Goal: Information Seeking & Learning: Compare options

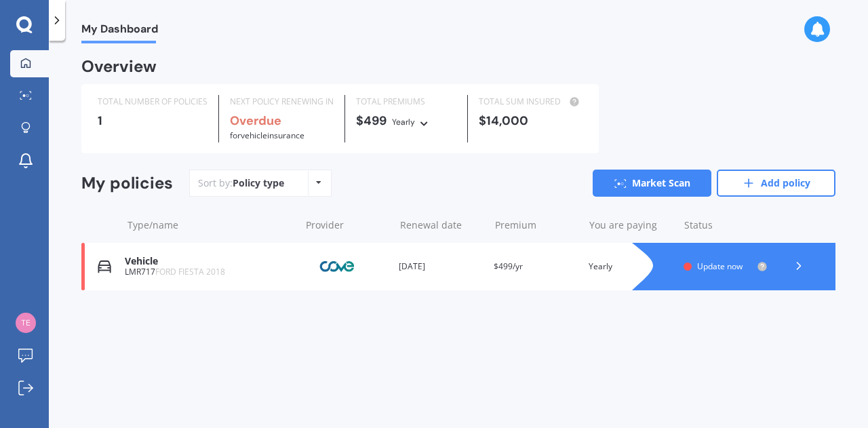
click at [800, 270] on icon at bounding box center [799, 266] width 14 height 14
click at [132, 275] on div "LMR717 FORD FIESTA 2018" at bounding box center [209, 271] width 168 height 9
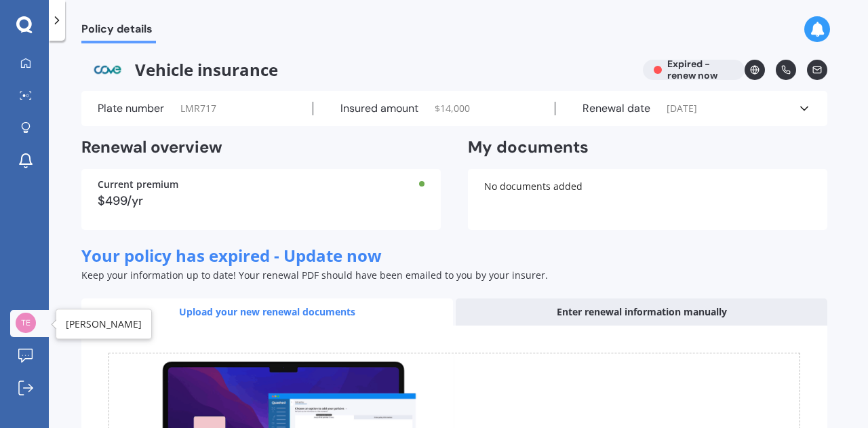
click at [20, 332] on div at bounding box center [26, 324] width 20 height 22
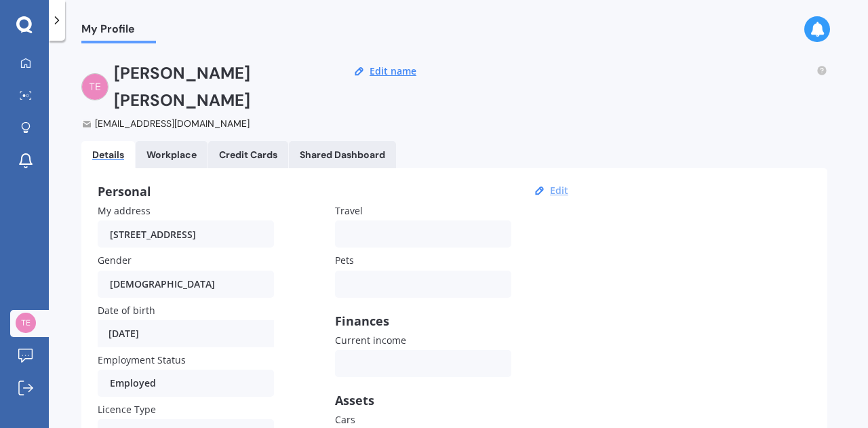
click at [555, 185] on button "Edit" at bounding box center [559, 191] width 26 height 12
select select "01"
select select "1969"
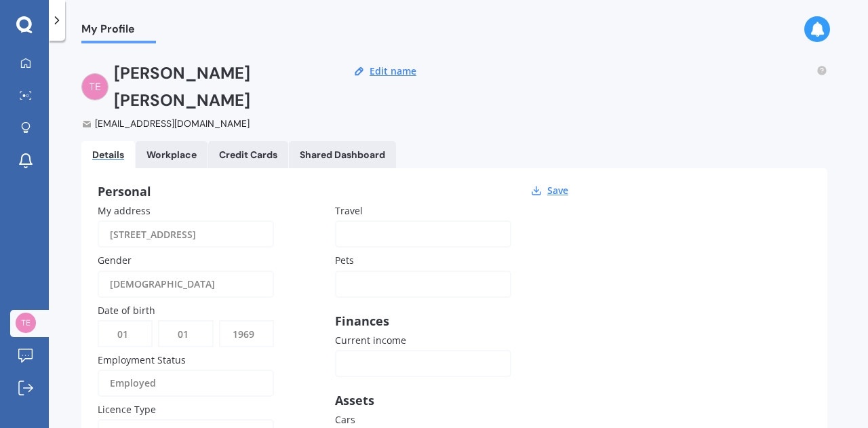
scroll to position [0, 42]
drag, startPoint x: 115, startPoint y: 208, endPoint x: 343, endPoint y: 202, distance: 228.0
click at [343, 204] on div "My address 17 Waterside Drive Pyes Pa Tauranga 3112 Gender Male Male Female Dat…" at bounding box center [335, 403] width 475 height 398
type input "1 maple lane ma"
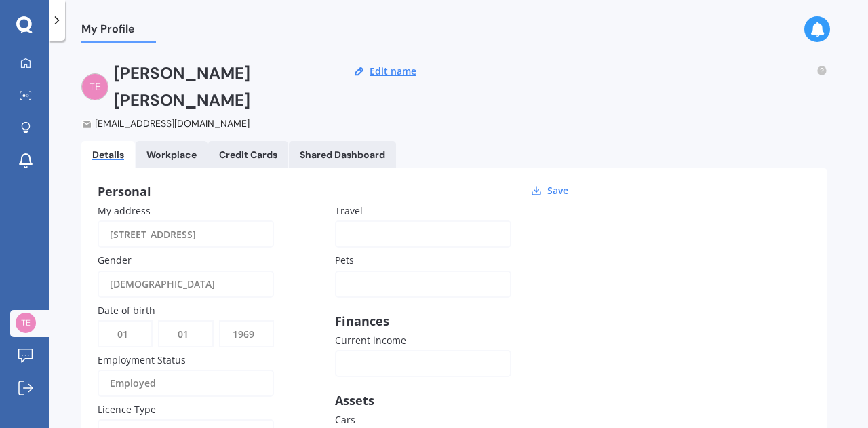
click at [193, 220] on input "1 maple lane ma" at bounding box center [186, 233] width 176 height 27
drag, startPoint x: 194, startPoint y: 211, endPoint x: 90, endPoint y: 211, distance: 104.5
click at [90, 211] on div "Personal Save My address 1 maple lane ma Gender Male Male Female Date of birth …" at bounding box center [454, 392] width 746 height 449
type input "1 Maple Lane"
click at [297, 228] on div "My address 1 Maple Lane Gender Male Male Female Date of birth DD 01 02 03 04 05…" at bounding box center [335, 403] width 475 height 398
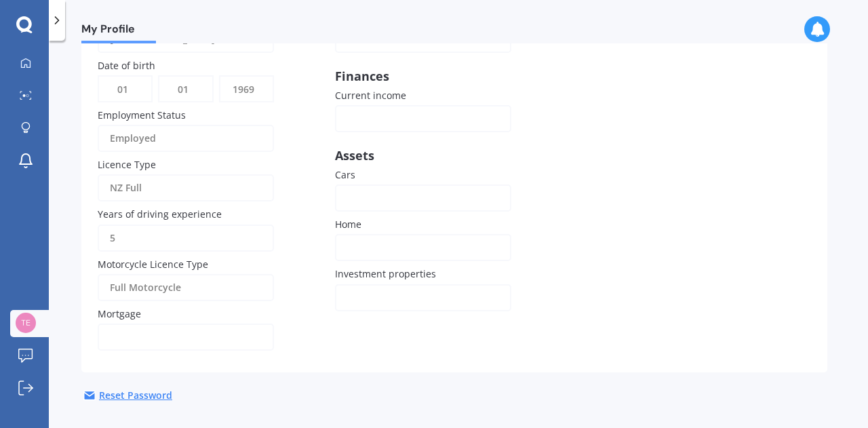
scroll to position [144, 0]
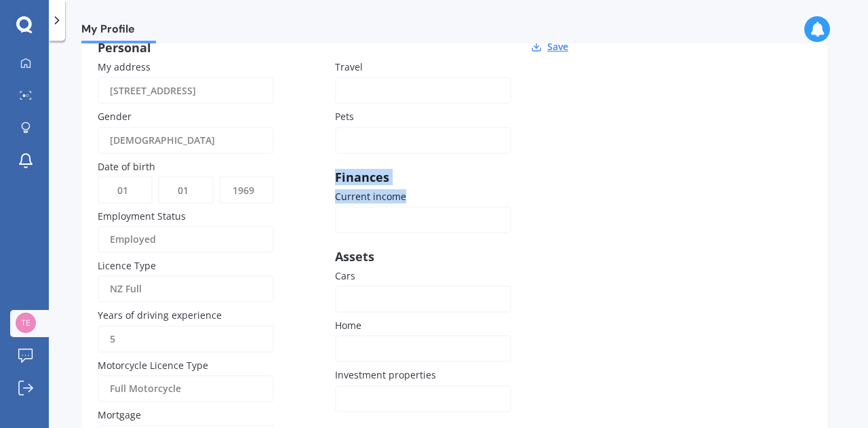
drag, startPoint x: 845, startPoint y: 176, endPoint x: 842, endPoint y: 116, distance: 59.8
click at [842, 116] on div "My Profile Michael Terry terrymichael9@gmail.com Edit name Details Workplace Cr…" at bounding box center [458, 236] width 819 height 387
click at [530, 113] on div "My address 1 Maple Lane Gender Male Male Female Date of birth DD 01 02 03 04 05…" at bounding box center [335, 259] width 475 height 398
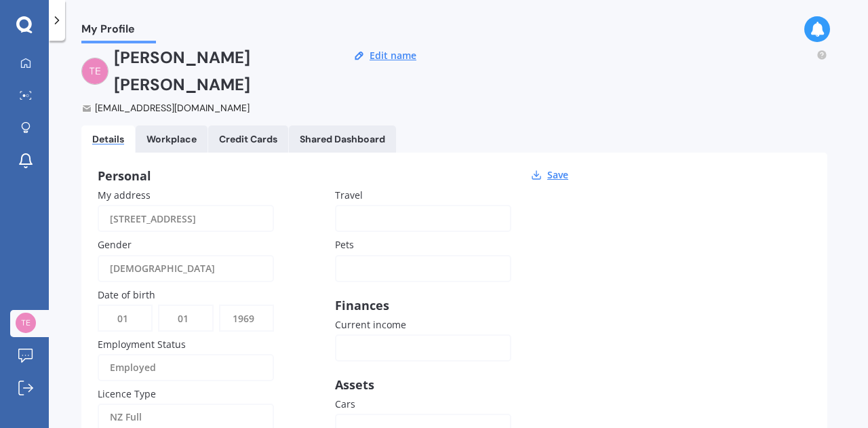
scroll to position [0, 0]
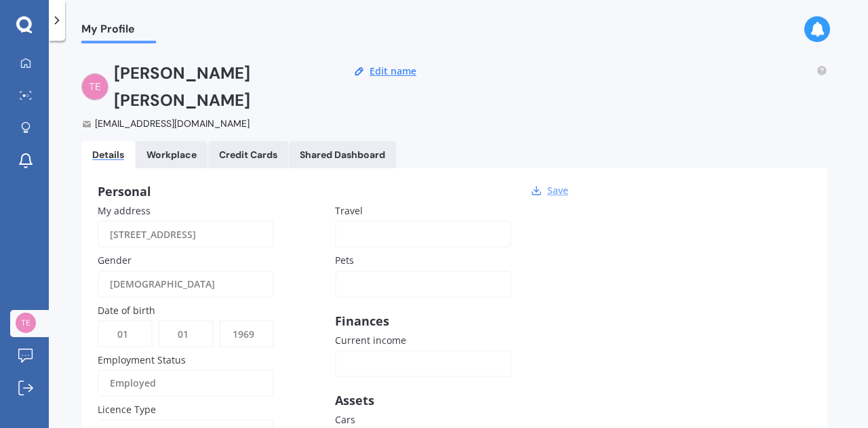
click at [549, 185] on button "Save" at bounding box center [557, 191] width 29 height 12
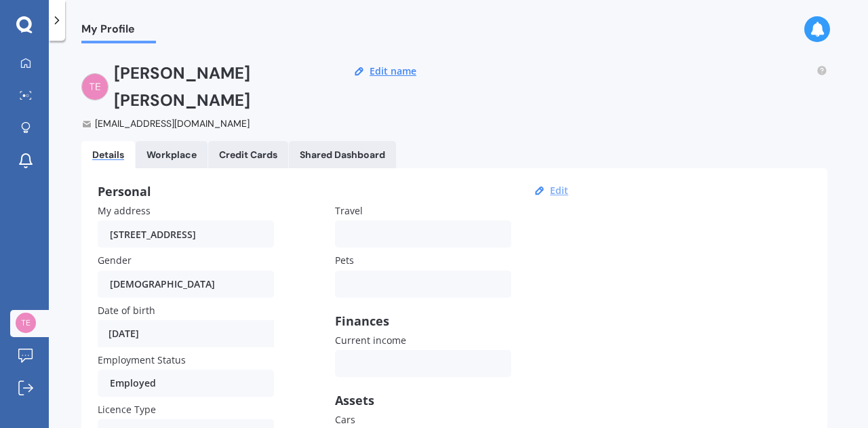
click at [549, 185] on button "Edit" at bounding box center [559, 191] width 26 height 12
select select "01"
select select "1969"
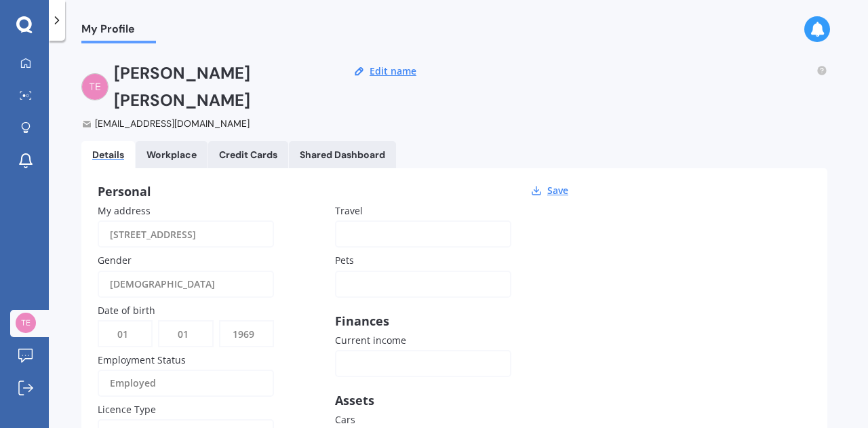
click at [222, 220] on input "1 Maple Lane" at bounding box center [186, 233] width 176 height 27
type input "1 Maple Lane, Martinborough 5711"
click at [570, 168] on div "Personal Save My address 1 Maple Lane, Martinborough 5711 Gender Male Male Fema…" at bounding box center [454, 392] width 746 height 449
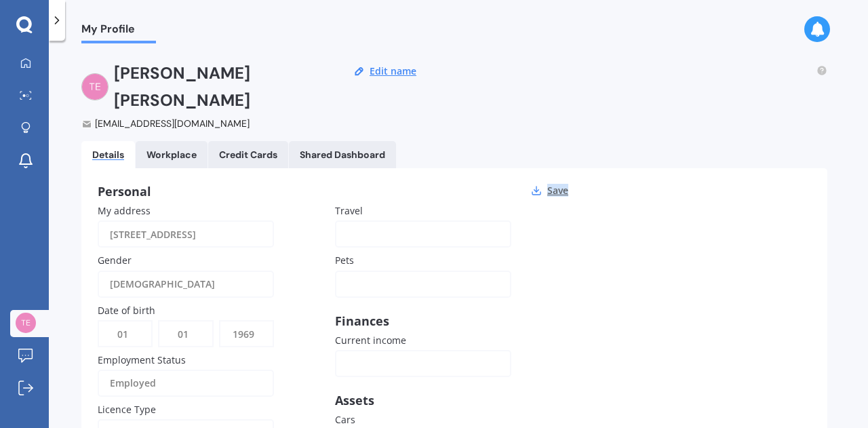
click at [558, 185] on button "Save" at bounding box center [557, 191] width 29 height 12
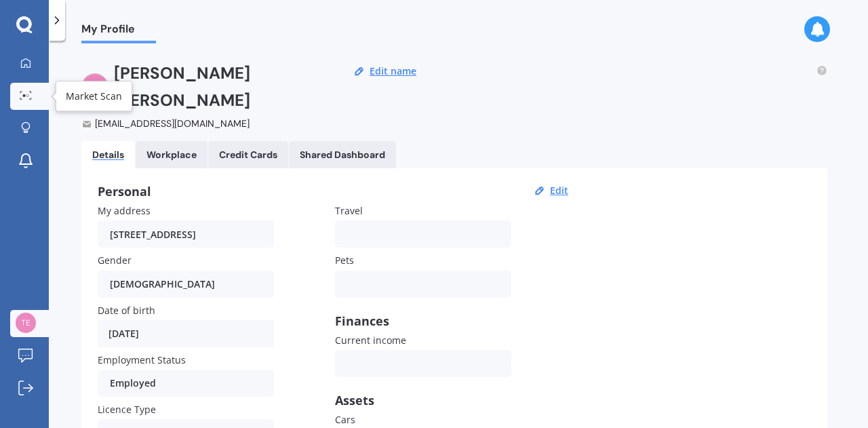
click at [15, 104] on link "Market Scan" at bounding box center [29, 96] width 39 height 27
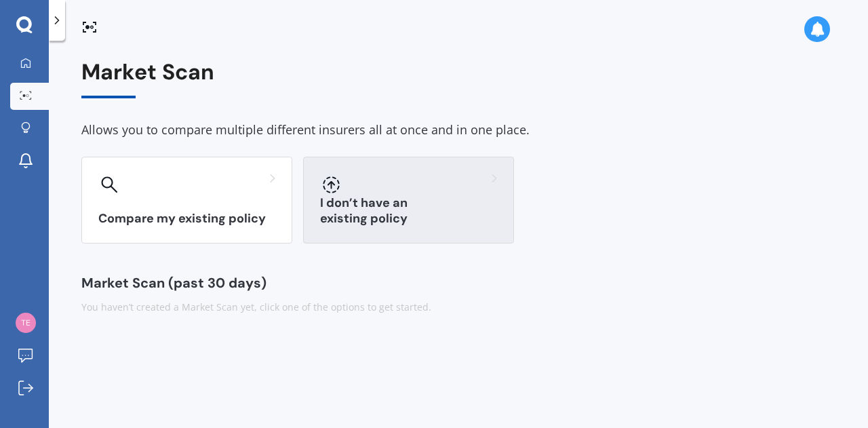
click at [342, 196] on div "I don’t have an existing policy" at bounding box center [408, 200] width 211 height 87
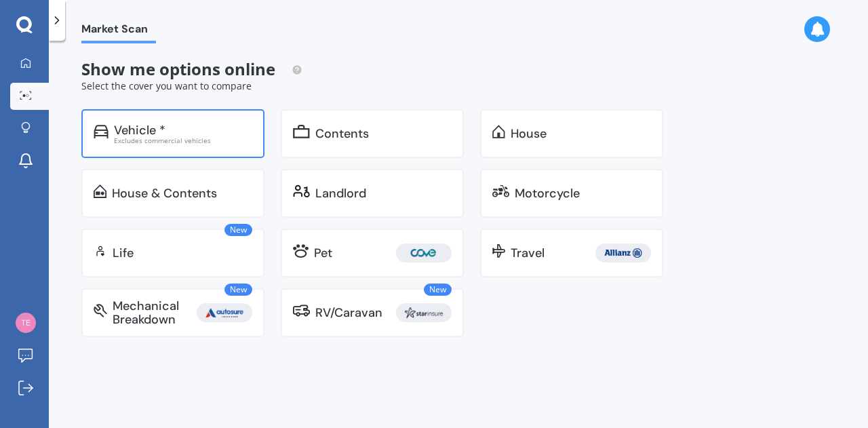
click at [171, 138] on div "Excludes commercial vehicles" at bounding box center [183, 140] width 138 height 7
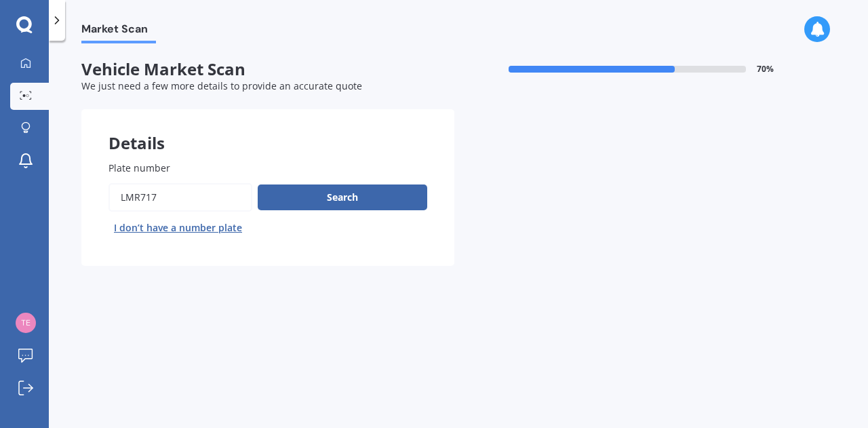
drag, startPoint x: 213, startPoint y: 201, endPoint x: 103, endPoint y: 192, distance: 110.3
click at [105, 192] on div "Plate number Search I don’t have a number plate" at bounding box center [267, 200] width 373 height 132
type input "qjf827"
click at [270, 195] on button "Search" at bounding box center [343, 198] width 170 height 26
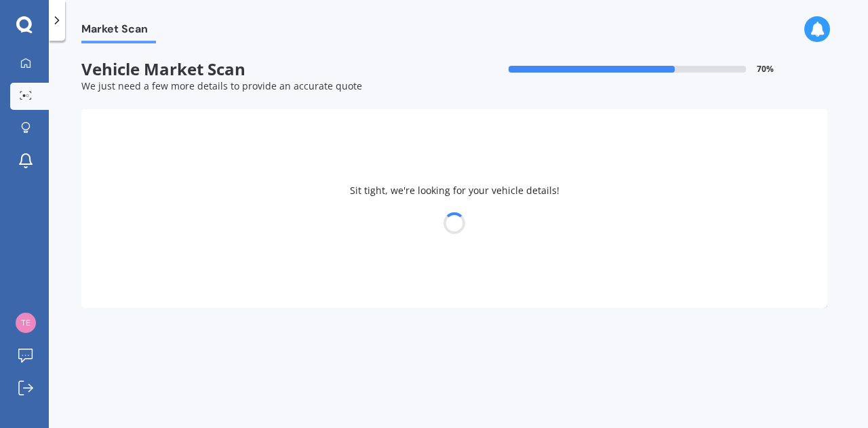
select select "SKODA"
select select "SCALA"
select select "01"
select select "1969"
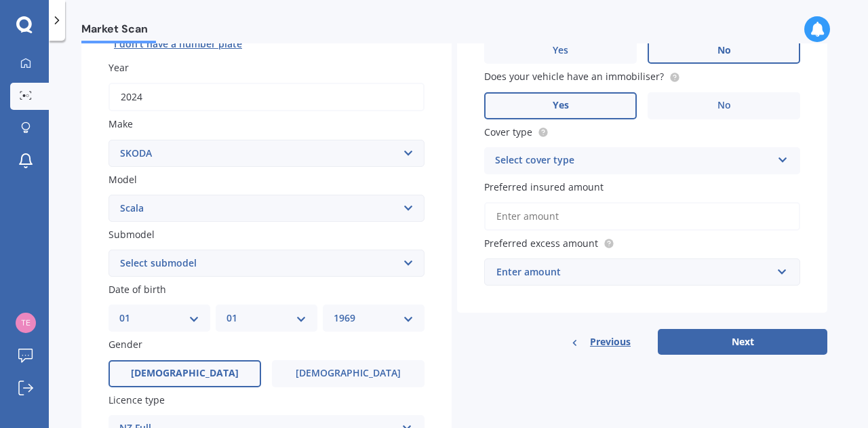
scroll to position [173, 0]
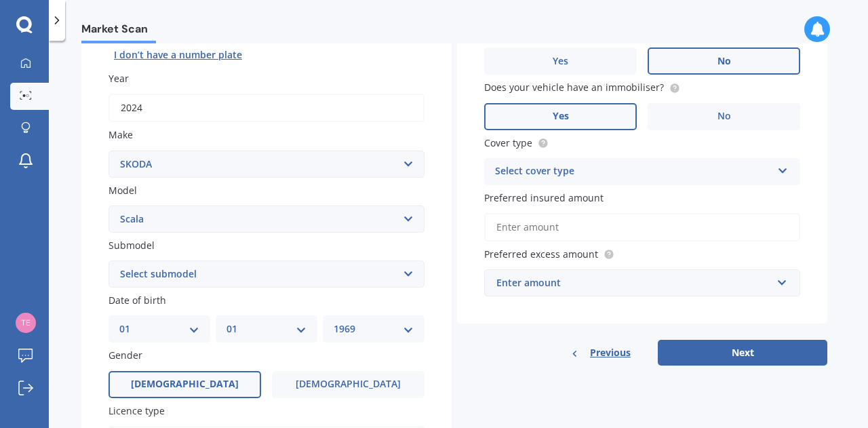
click at [529, 178] on div "Select cover type" at bounding box center [633, 171] width 277 height 16
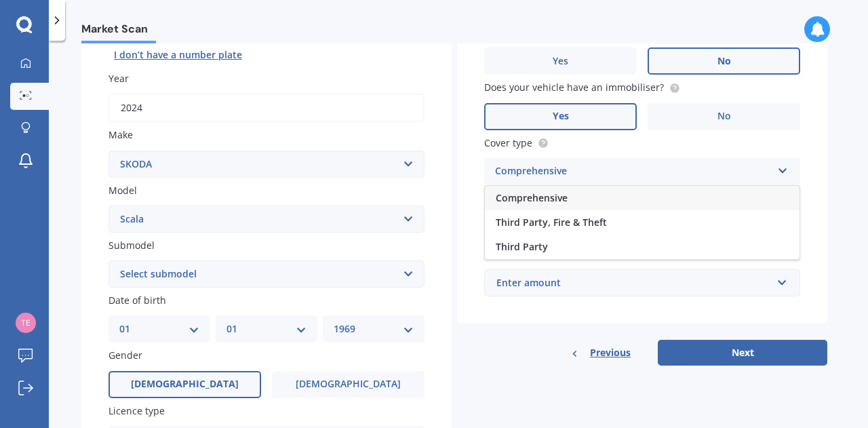
click at [545, 204] on span "Comprehensive" at bounding box center [532, 197] width 72 height 13
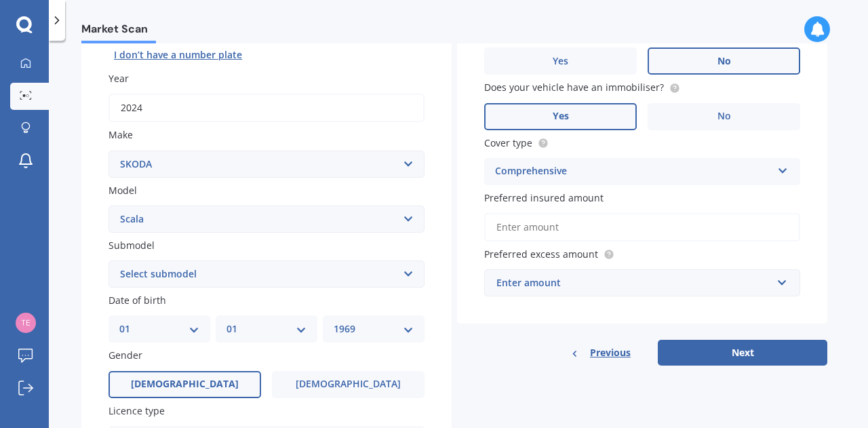
click at [560, 229] on input "Preferred insured amount" at bounding box center [642, 227] width 316 height 28
click at [552, 231] on input "Preferred insured amount" at bounding box center [642, 227] width 316 height 28
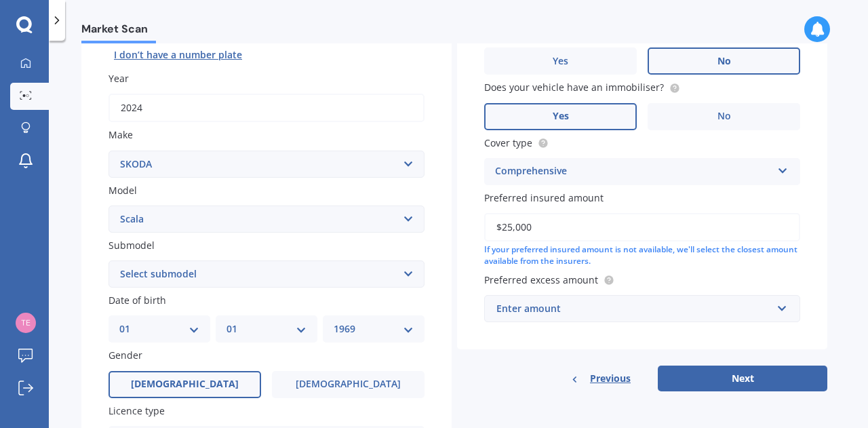
type input "$25,000"
click at [474, 284] on div "Vehicle is parked at 1 Maple Lane, Martinborough 5711 Enter address manually Is…" at bounding box center [642, 142] width 370 height 413
click at [506, 313] on div "Enter amount" at bounding box center [634, 308] width 275 height 15
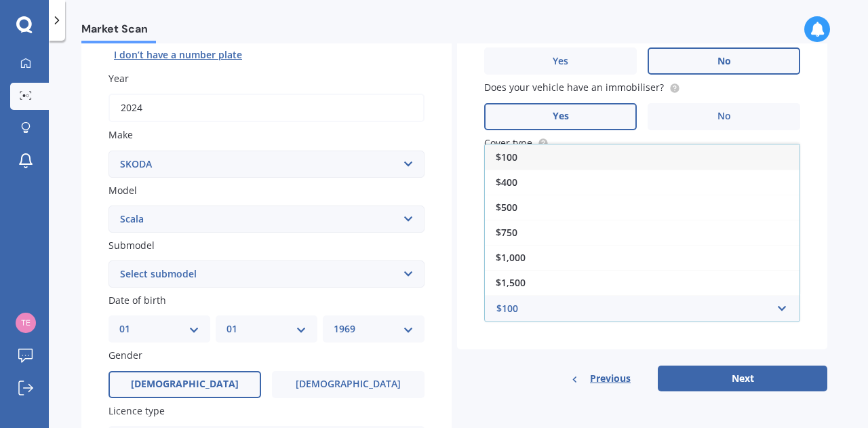
click at [480, 328] on div "Vehicle is parked at 1 Maple Lane, Martinborough 5711 Enter address manually Is…" at bounding box center [642, 142] width 370 height 413
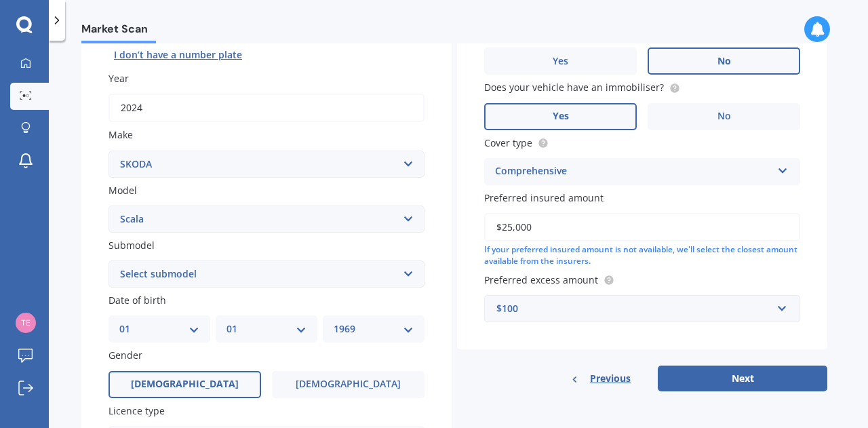
click at [499, 314] on div "$100" at bounding box center [634, 308] width 275 height 15
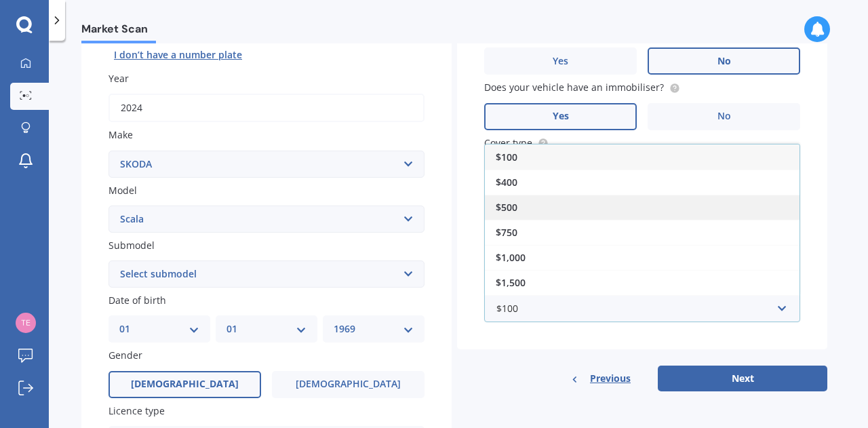
click at [518, 207] on div "$500" at bounding box center [642, 207] width 315 height 25
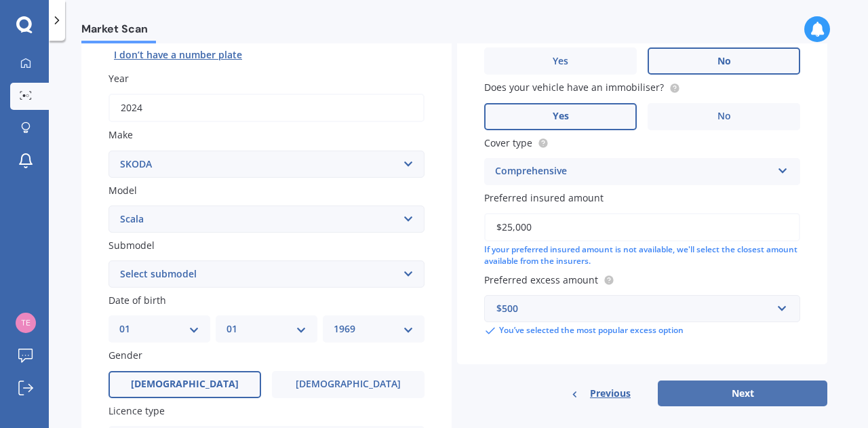
click at [758, 395] on button "Next" at bounding box center [743, 394] width 170 height 26
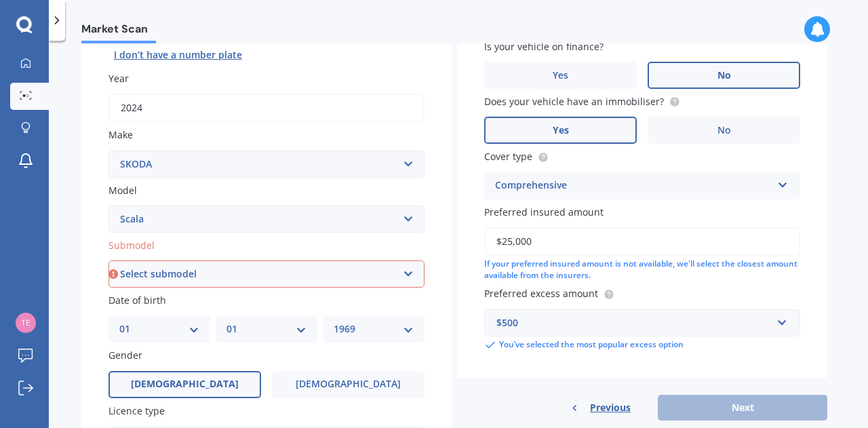
click at [391, 272] on select "Select submodel Carlo (diesel turbo) Carlo (petrol non-turbo) Carlo (petrol tur…" at bounding box center [267, 273] width 316 height 27
select select "CARLO (PETROL TURBO)"
click at [109, 261] on select "Select submodel Carlo (diesel turbo) Carlo (petrol non-turbo) Carlo (petrol tur…" at bounding box center [267, 273] width 316 height 27
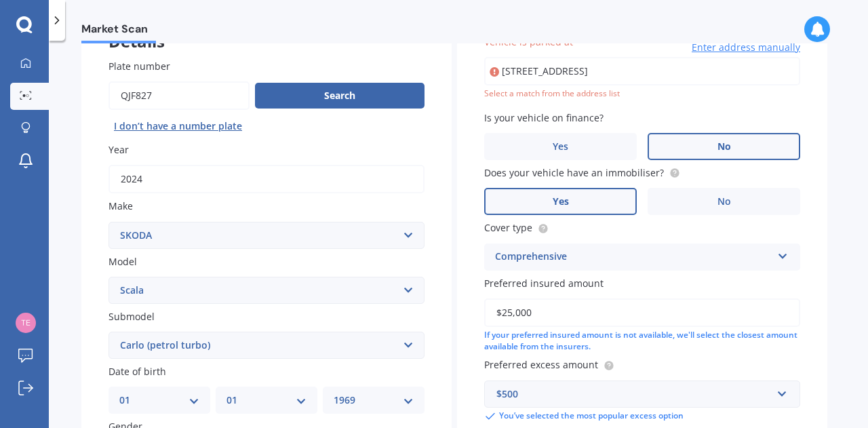
scroll to position [92, 0]
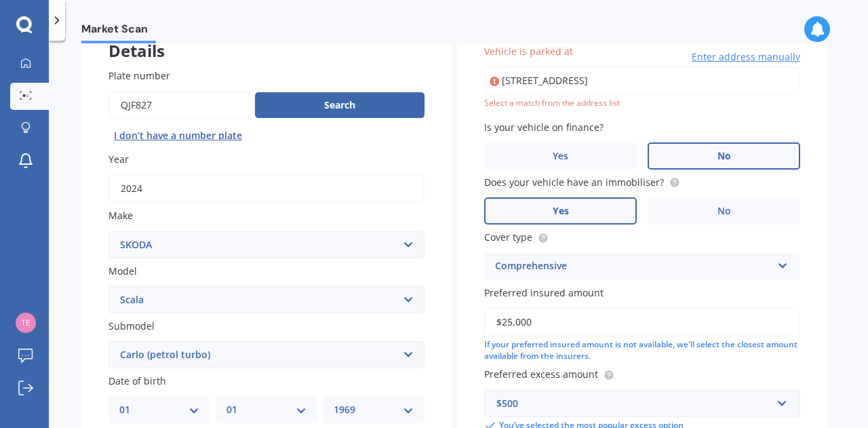
type input "1 Maple Lane, Martinborough 5711"
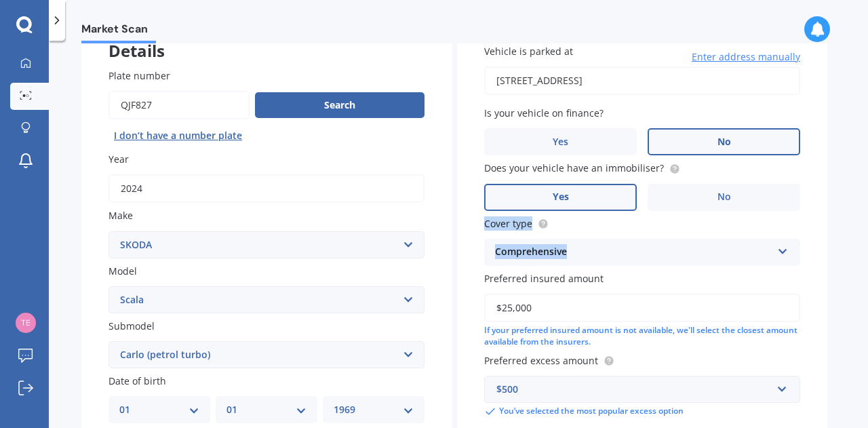
drag, startPoint x: 861, startPoint y: 169, endPoint x: 867, endPoint y: 253, distance: 84.3
click at [868, 254] on div "Market Scan Vehicle Market Scan 70 % We just need a few more details to provide…" at bounding box center [458, 236] width 819 height 387
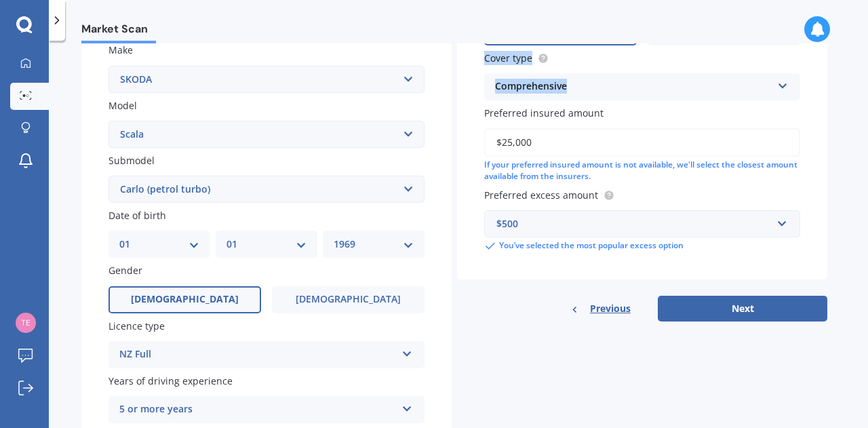
scroll to position [270, 0]
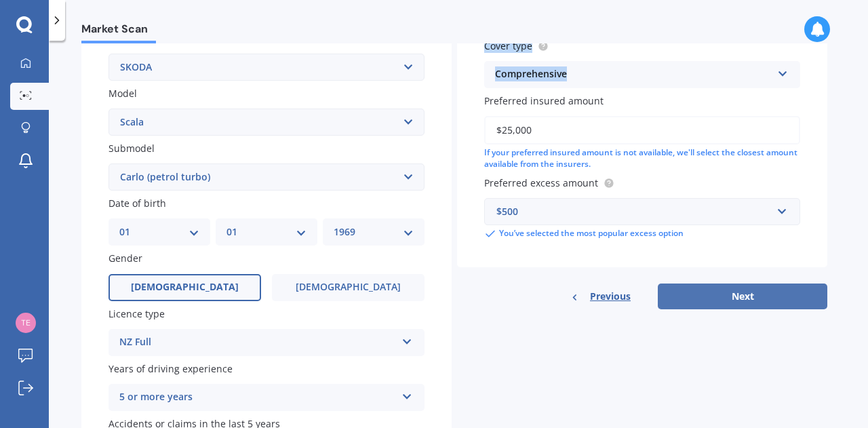
click at [733, 295] on button "Next" at bounding box center [743, 297] width 170 height 26
select select "01"
select select "1969"
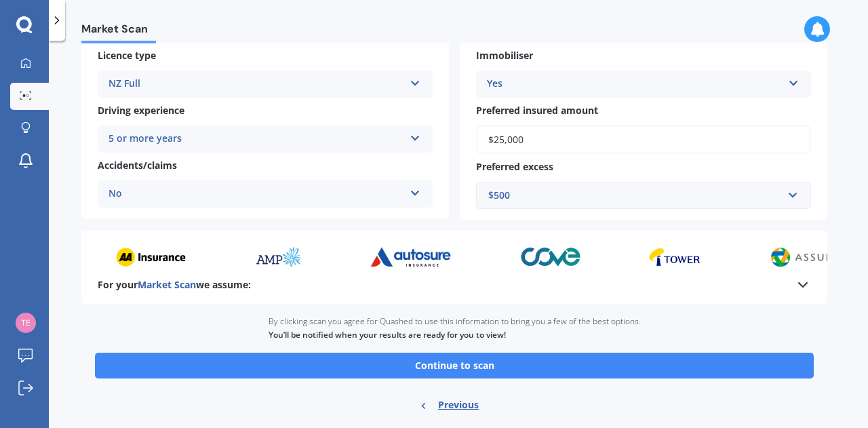
scroll to position [239, 0]
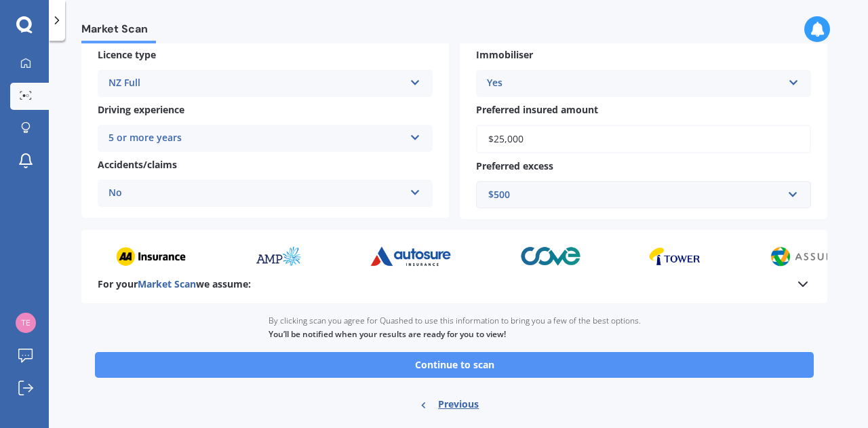
click at [437, 373] on button "Continue to scan" at bounding box center [454, 365] width 719 height 26
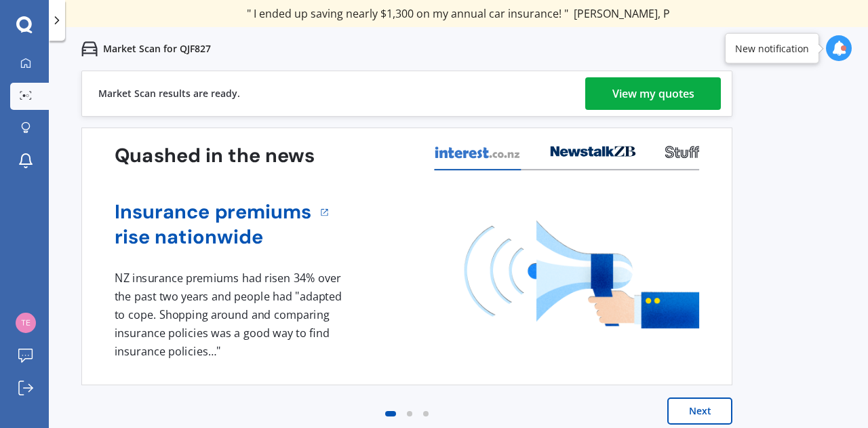
click at [639, 88] on div "View my quotes" at bounding box center [654, 93] width 82 height 33
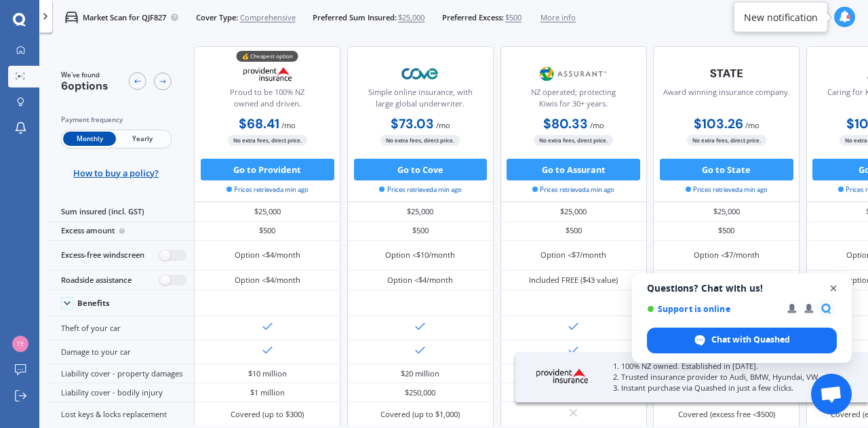
click at [832, 287] on span "Close chat" at bounding box center [834, 288] width 17 height 17
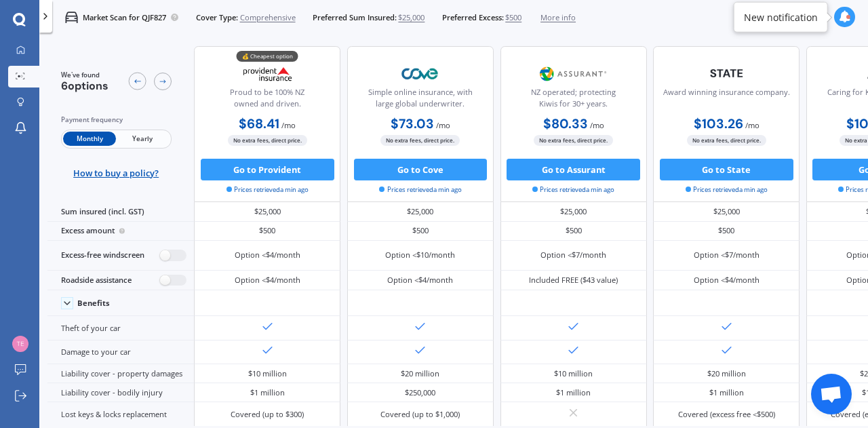
click at [145, 140] on span "Yearly" at bounding box center [142, 139] width 53 height 14
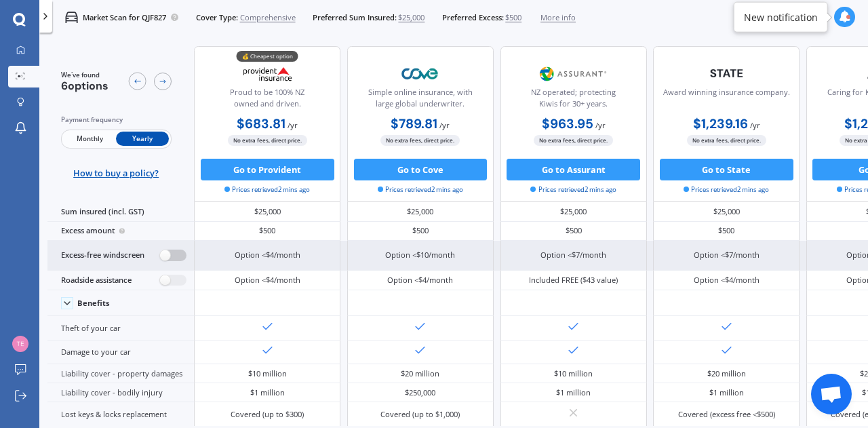
click at [176, 258] on label at bounding box center [173, 256] width 26 height 12
radio input "true"
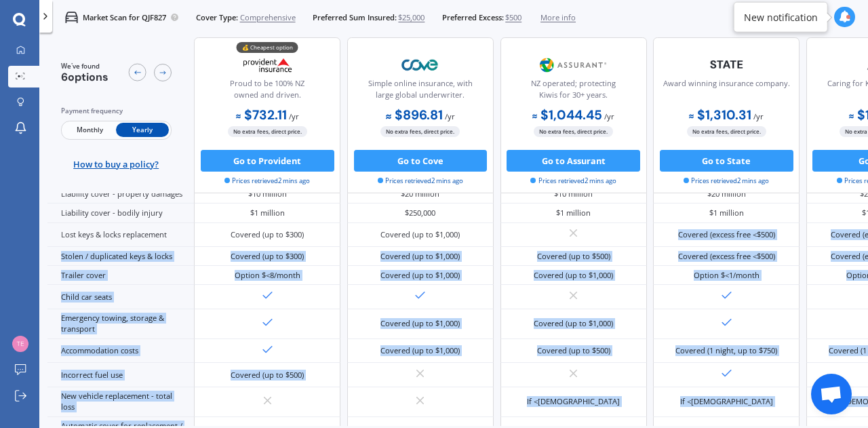
scroll to position [523, 0]
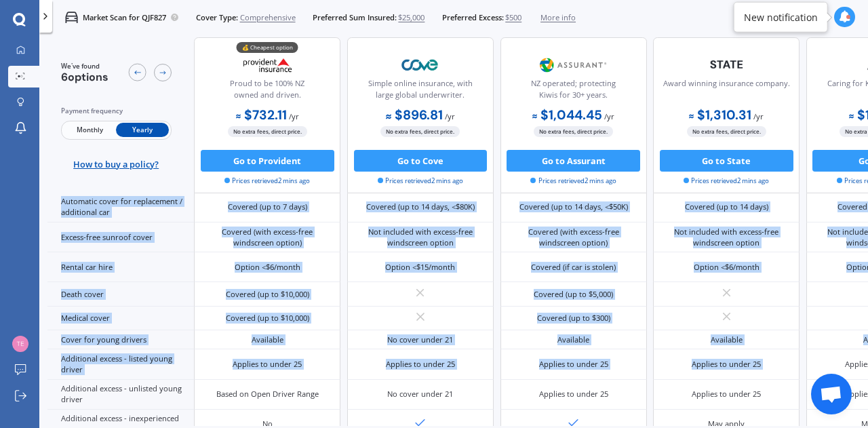
drag, startPoint x: 654, startPoint y: 419, endPoint x: 808, endPoint y: 425, distance: 154.1
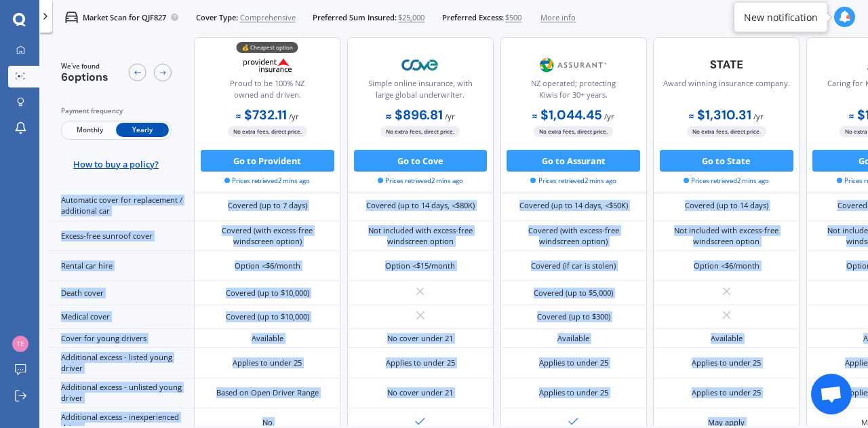
click at [808, 425] on div "We've found 6 options Payment frequency Monthly Yearly How to buy a policy? 💰 C…" at bounding box center [457, 231] width 821 height 389
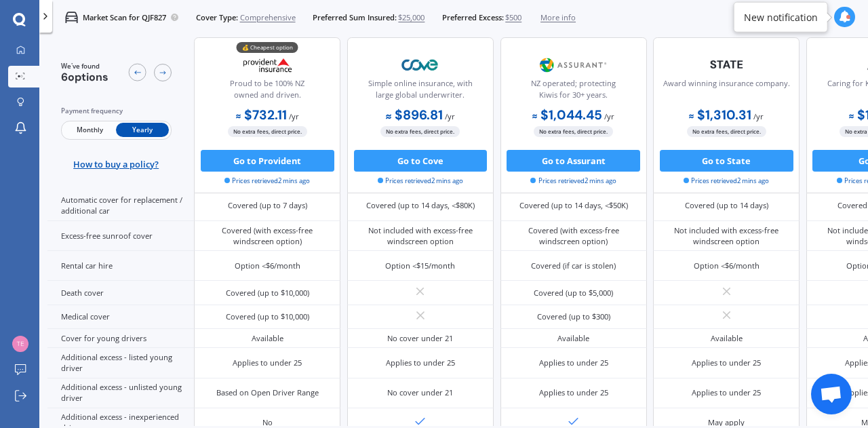
click at [254, 14] on span "Comprehensive" at bounding box center [268, 17] width 56 height 11
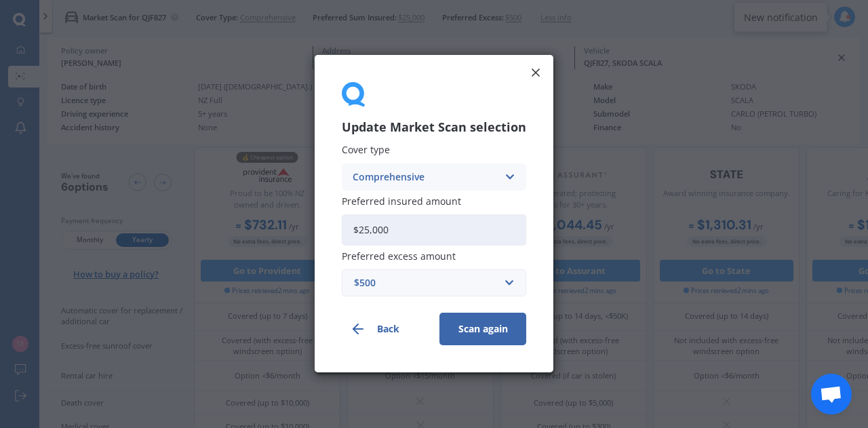
click at [383, 176] on div "Comprehensive" at bounding box center [425, 177] width 145 height 15
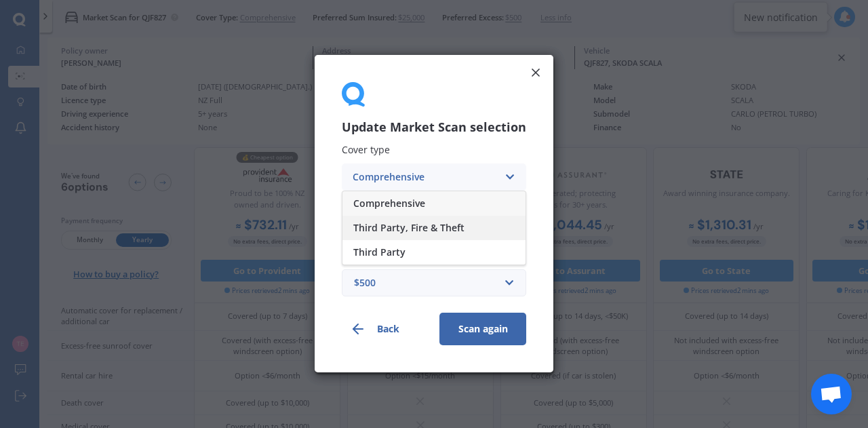
click at [385, 231] on span "Third Party, Fire & Theft" at bounding box center [408, 227] width 111 height 9
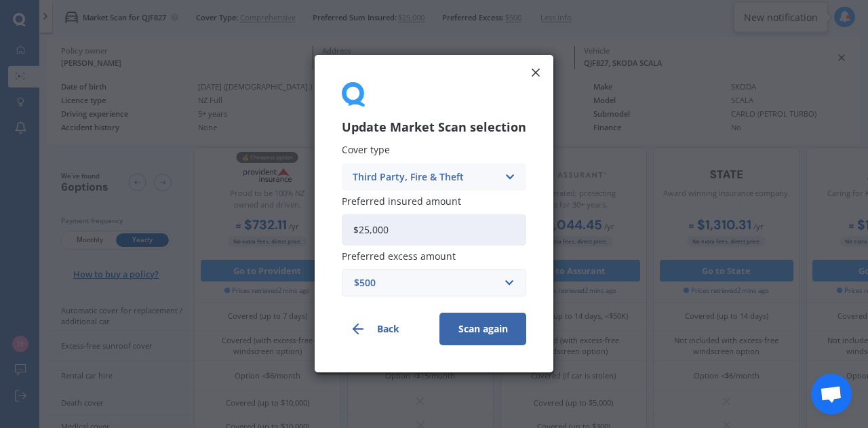
click at [459, 330] on button "Scan again" at bounding box center [483, 329] width 87 height 33
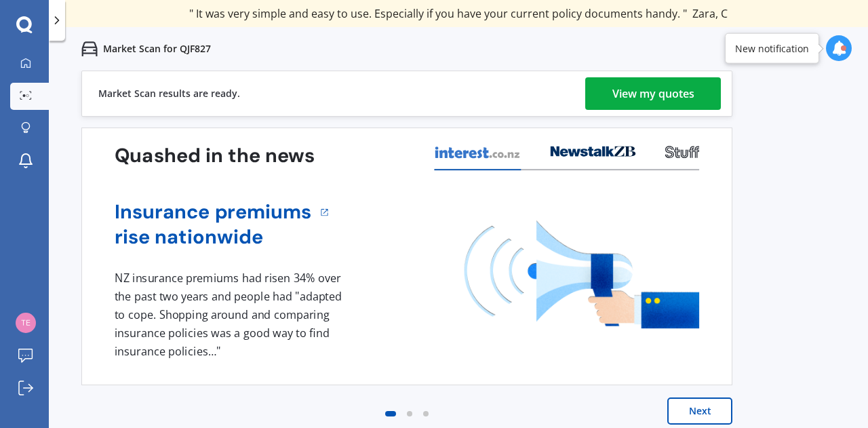
click at [638, 90] on div "View my quotes" at bounding box center [654, 93] width 82 height 33
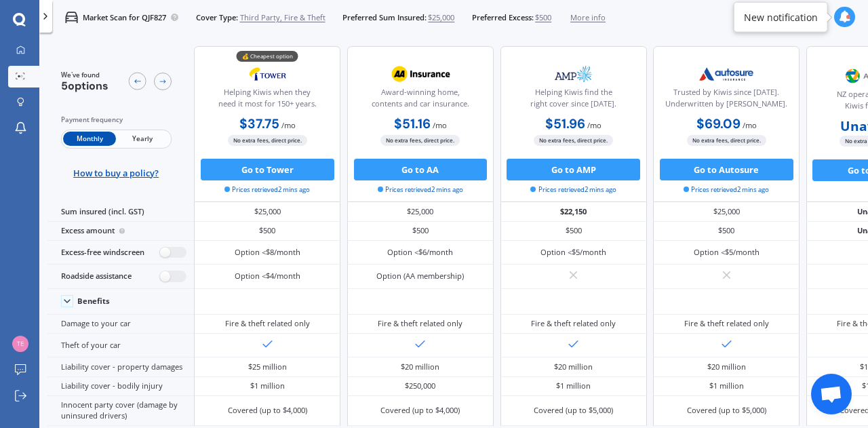
click at [137, 138] on span "Yearly" at bounding box center [142, 139] width 53 height 14
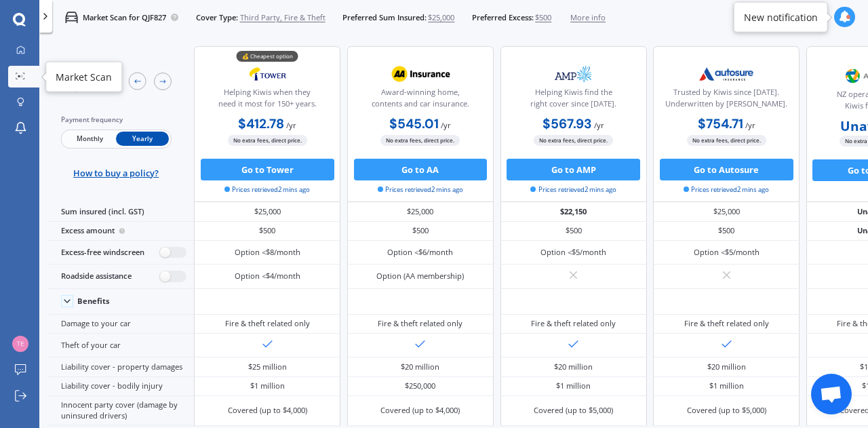
click at [18, 77] on icon at bounding box center [20, 76] width 9 height 7
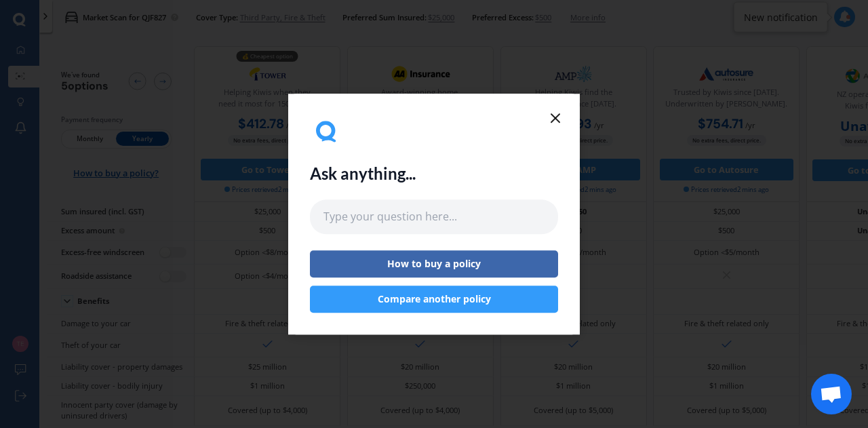
click at [559, 117] on icon at bounding box center [555, 118] width 16 height 16
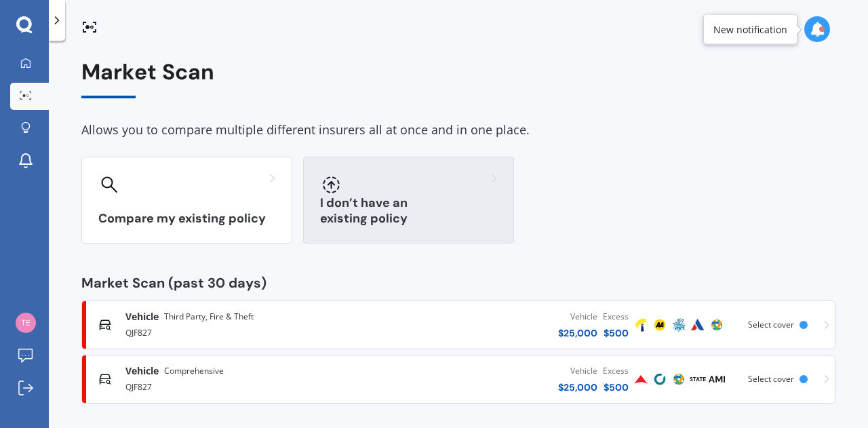
click at [347, 208] on div "I don’t have an existing policy" at bounding box center [408, 200] width 211 height 87
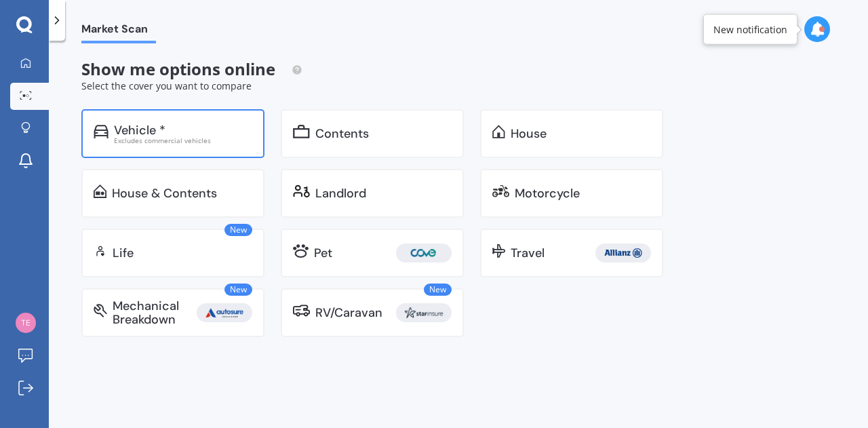
click at [208, 146] on div "Vehicle * Excludes commercial vehicles" at bounding box center [172, 133] width 183 height 49
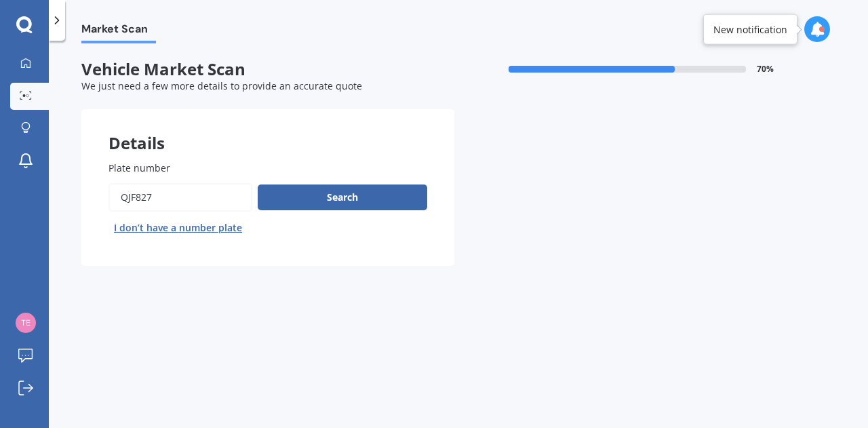
click at [178, 228] on button "I don’t have a number plate" at bounding box center [178, 228] width 139 height 22
select select "01"
select select "1969"
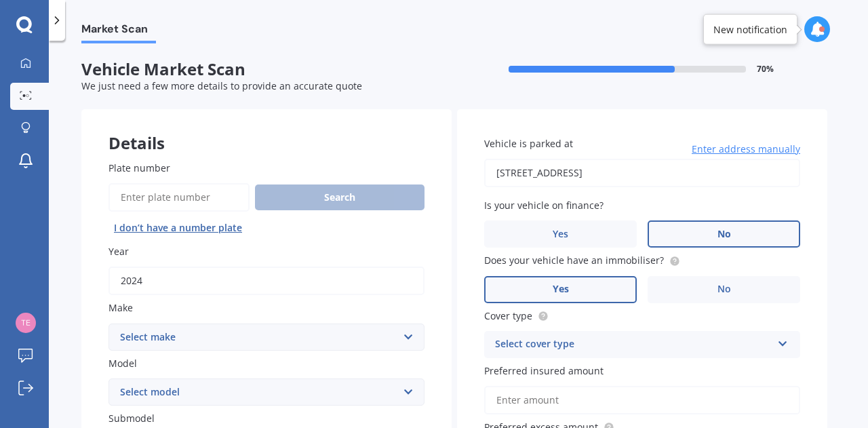
click at [189, 287] on input "2024" at bounding box center [267, 281] width 316 height 28
type input "2025"
click at [265, 337] on select "Select make AC ALFA ROMEO ASTON MARTIN AUDI AUSTIN BEDFORD BENTLEY BMW BYD CADI…" at bounding box center [267, 337] width 316 height 27
select select "M.G."
click at [109, 324] on select "Select make AC ALFA ROMEO ASTON MARTIN AUDI AUSTIN BEDFORD BENTLEY BMW BYD CADI…" at bounding box center [267, 337] width 316 height 27
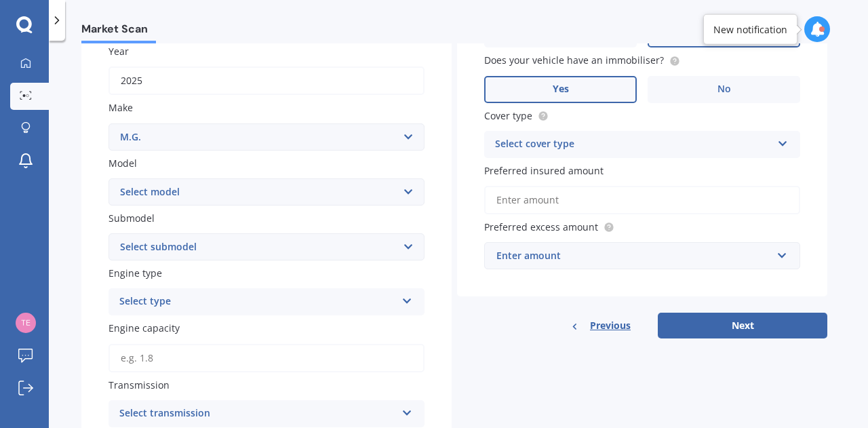
scroll to position [218, 0]
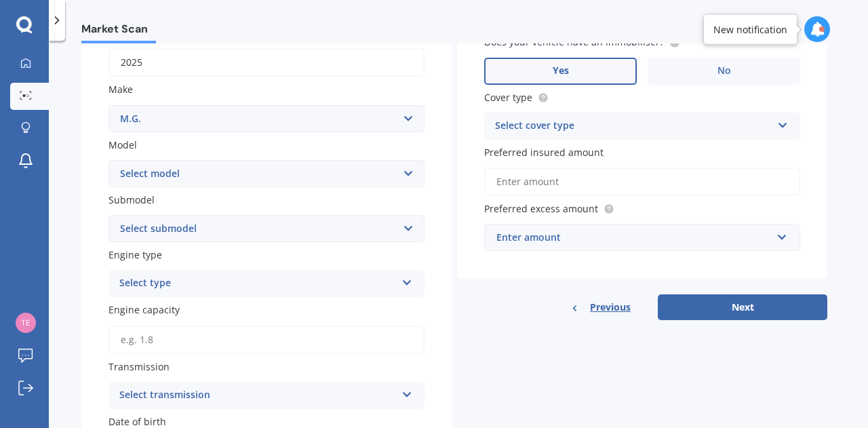
click at [219, 182] on select "Select model 3 6 GS HS Metro MG3 MG4 MGF Midget Montego TD 2000 TF 120 TF 135 T…" at bounding box center [267, 173] width 316 height 27
select select "ZS"
click at [109, 161] on select "Select model 3 6 GS HS Metro MG3 MG4 MGF Midget Montego TD 2000 TF 120 TF 135 T…" at bounding box center [267, 173] width 316 height 27
click at [251, 229] on select "Select submodel (All) Essence EV Excite 1.5 Excite 1.5/4AT Excite EV Long Range…" at bounding box center [267, 228] width 316 height 27
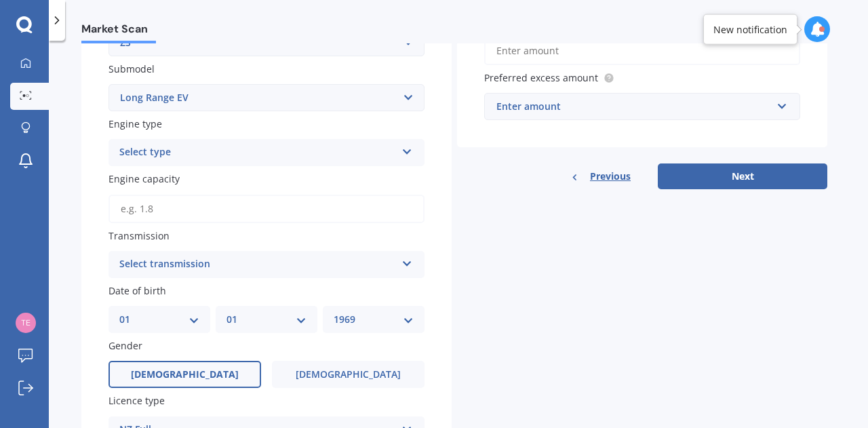
scroll to position [362, 0]
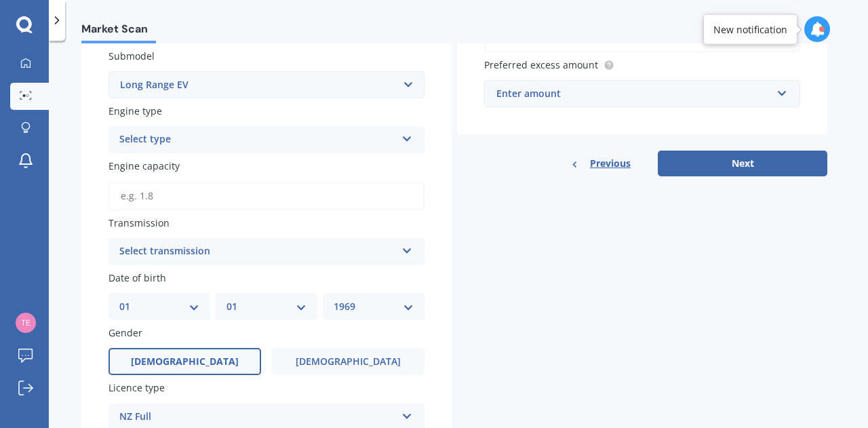
click at [341, 96] on select "Select submodel (All) Essence EV Excite 1.5 Excite 1.5/4AT Excite EV Long Range…" at bounding box center [267, 84] width 316 height 27
select select "EXCITE 1.5"
click at [109, 72] on select "Select submodel (All) Essence EV Excite 1.5 Excite 1.5/4AT Excite EV Long Range…" at bounding box center [267, 84] width 316 height 27
click at [281, 142] on div "Select type" at bounding box center [257, 140] width 277 height 16
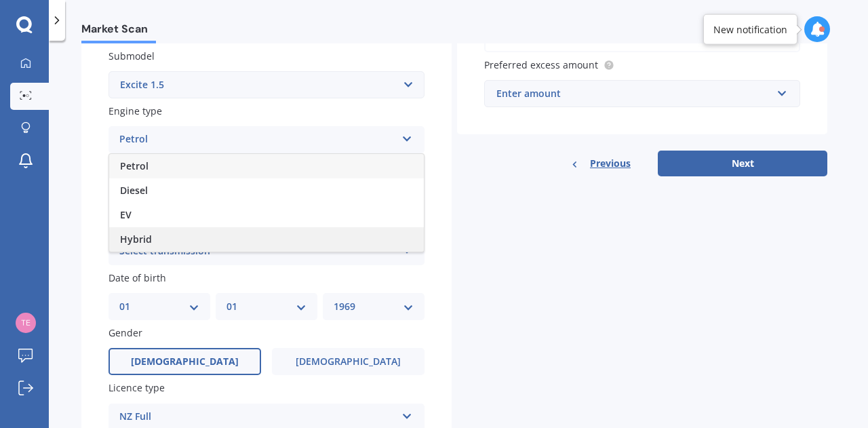
click at [259, 245] on div "Hybrid" at bounding box center [266, 239] width 315 height 24
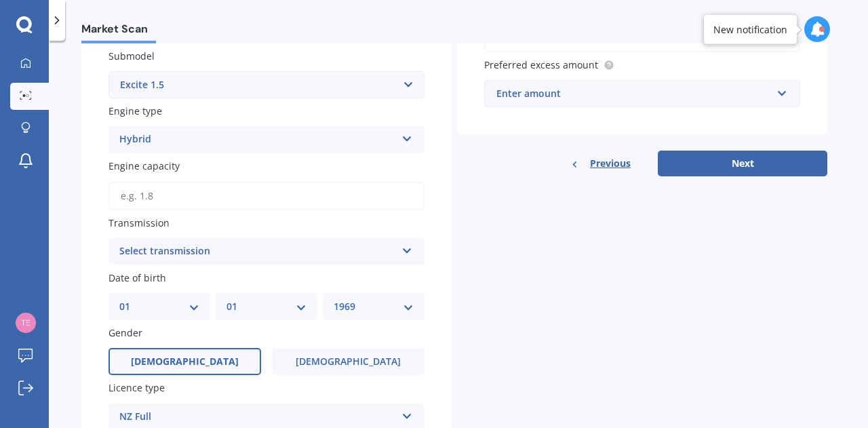
click at [236, 200] on input "Engine capacity" at bounding box center [267, 196] width 316 height 28
type input "1.5"
click at [260, 258] on div "Select transmission" at bounding box center [257, 252] width 277 height 16
click at [263, 283] on div "Auto" at bounding box center [266, 278] width 315 height 24
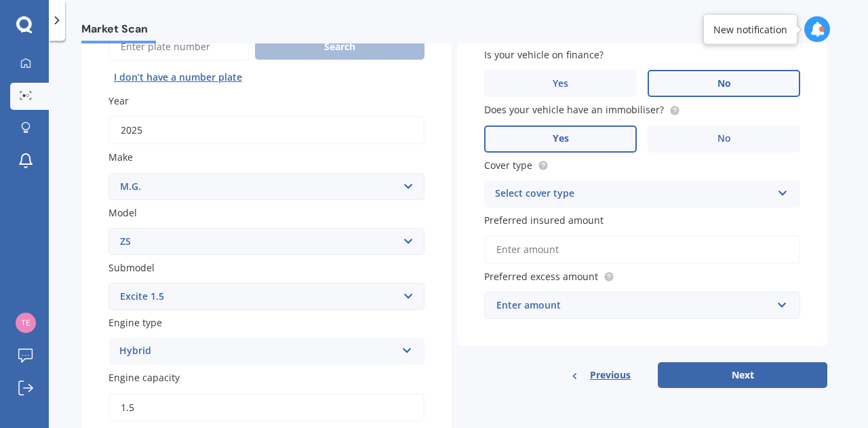
scroll to position [177, 0]
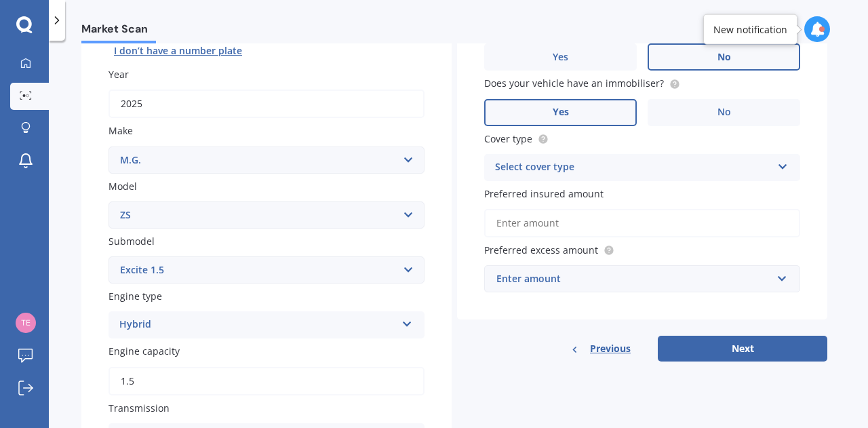
click at [611, 165] on div "Select cover type" at bounding box center [633, 167] width 277 height 16
click at [611, 191] on div "Comprehensive" at bounding box center [642, 194] width 315 height 24
click at [604, 225] on input "Preferred insured amount" at bounding box center [642, 223] width 316 height 28
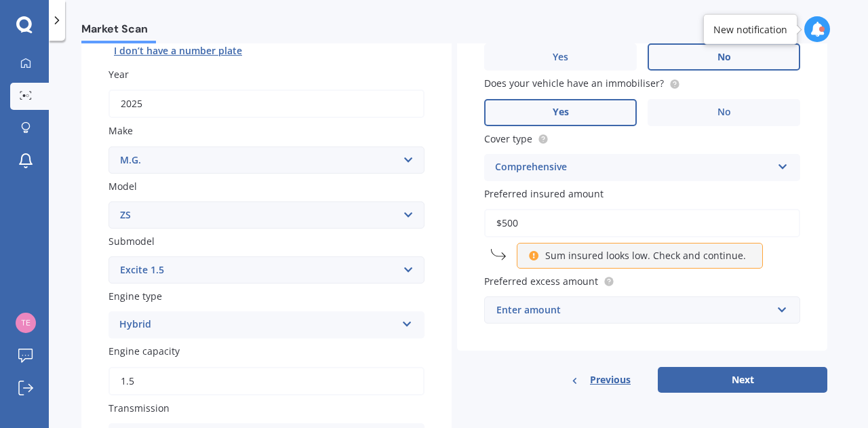
click at [554, 353] on div "Vehicle is parked at 1 Maple Lane, Martinborough 5711 Enter address manually Is…" at bounding box center [642, 162] width 370 height 461
drag, startPoint x: 532, startPoint y: 224, endPoint x: 476, endPoint y: 226, distance: 55.7
click at [476, 226] on div "Vehicle is parked at 1 Maple Lane, Martinborough 5711 Enter address manually Is…" at bounding box center [642, 141] width 370 height 419
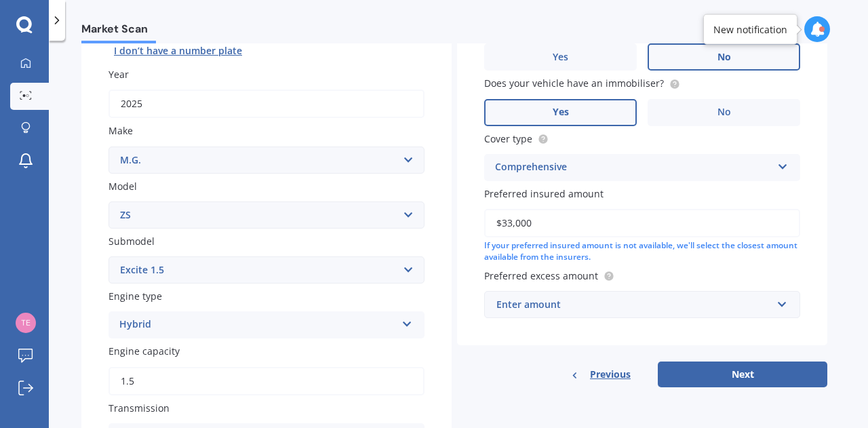
type input "$33,000"
click at [522, 315] on input "text" at bounding box center [638, 305] width 304 height 26
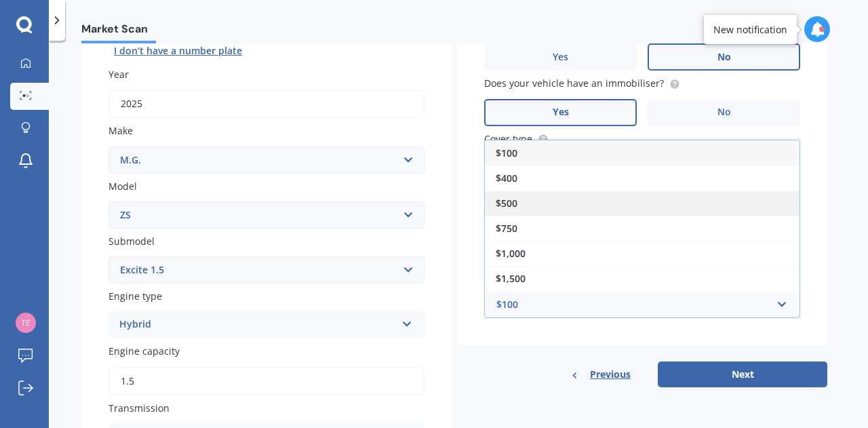
click at [524, 208] on div "$500" at bounding box center [642, 203] width 315 height 25
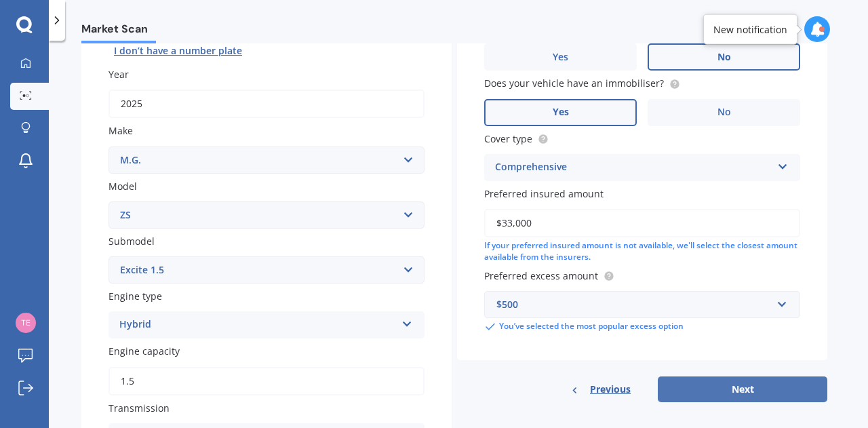
click at [710, 391] on button "Next" at bounding box center [743, 389] width 170 height 26
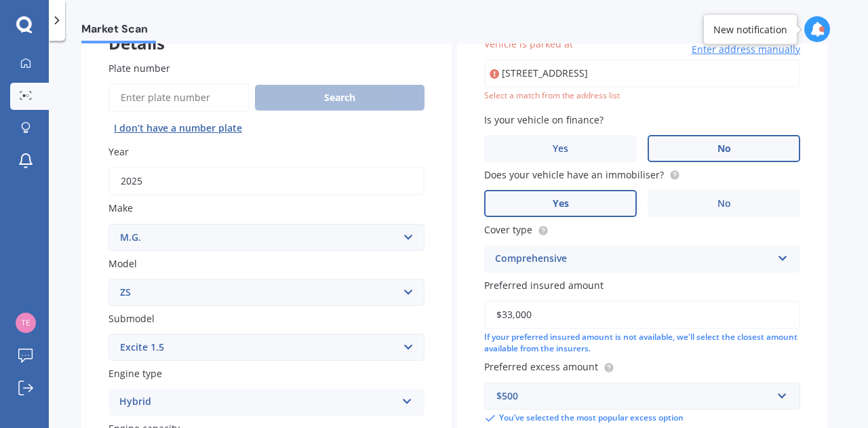
scroll to position [92, 0]
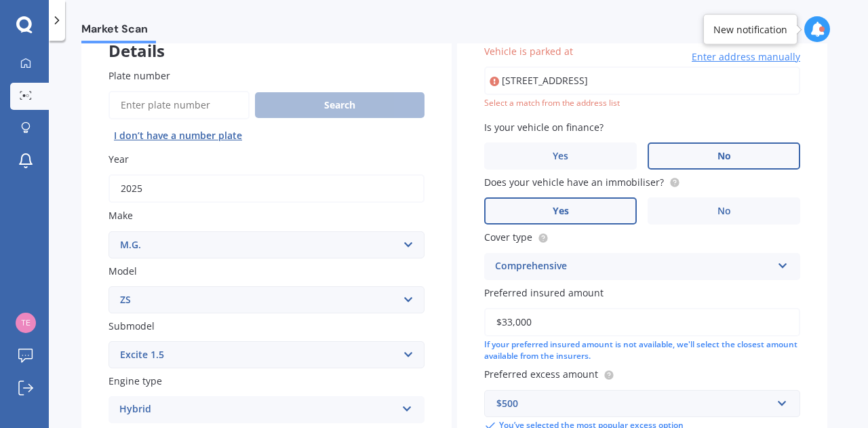
type input "1 Maple Lane, Martinborough 5711"
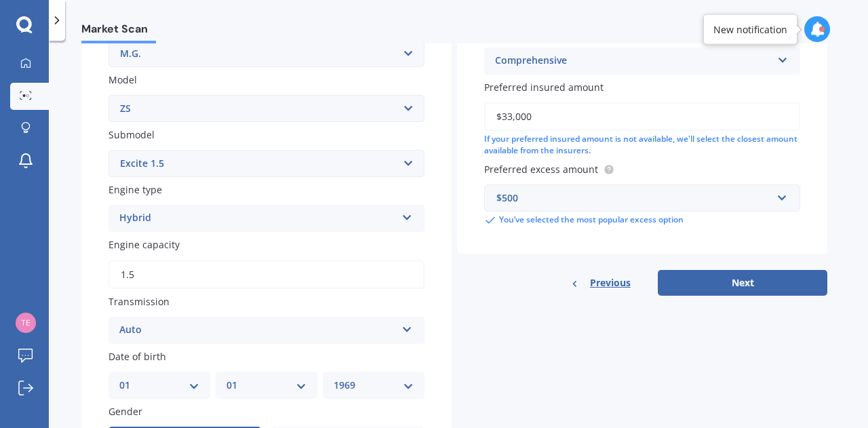
scroll to position [284, 0]
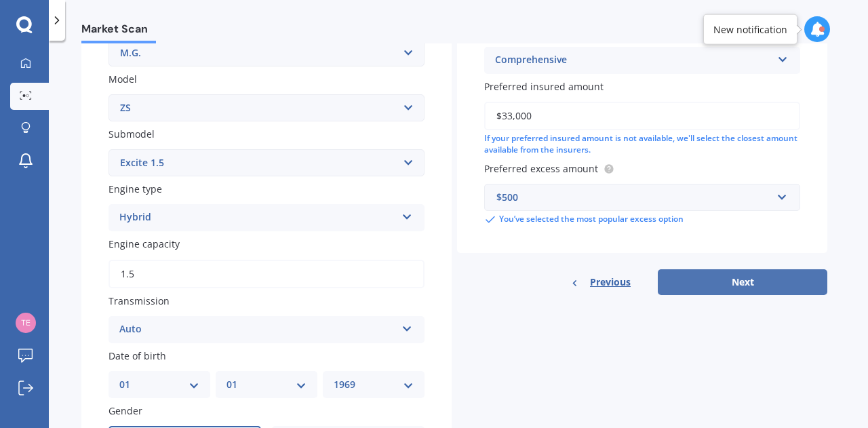
click at [729, 289] on button "Next" at bounding box center [743, 282] width 170 height 26
select select "01"
select select "1969"
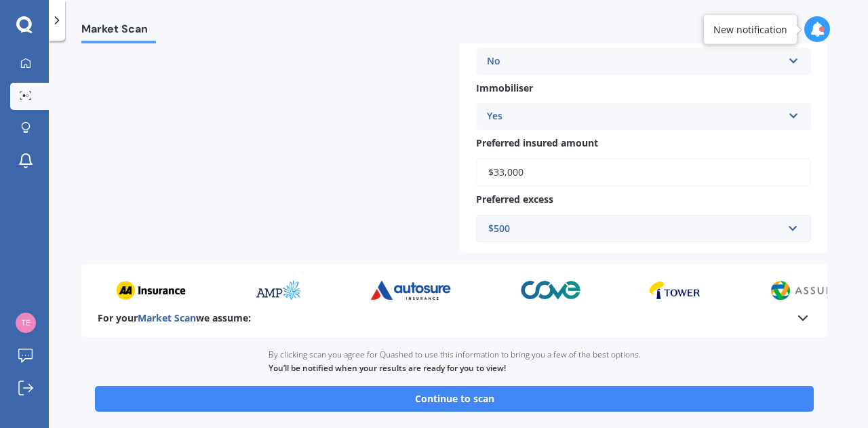
scroll to position [484, 0]
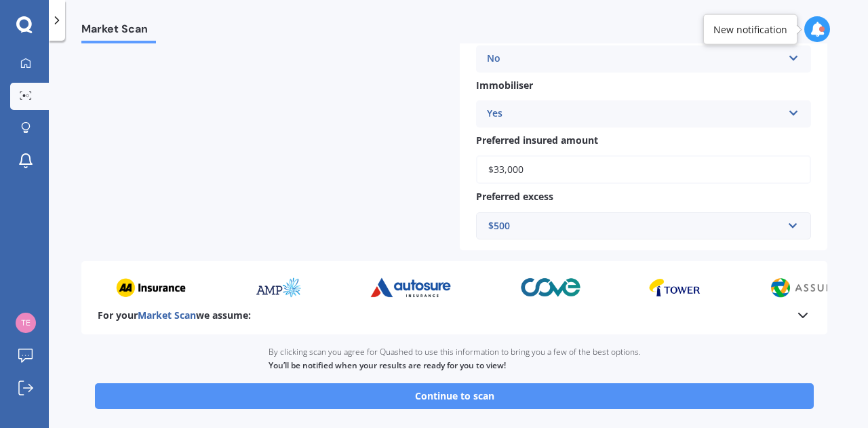
click at [412, 398] on button "Continue to scan" at bounding box center [454, 396] width 719 height 26
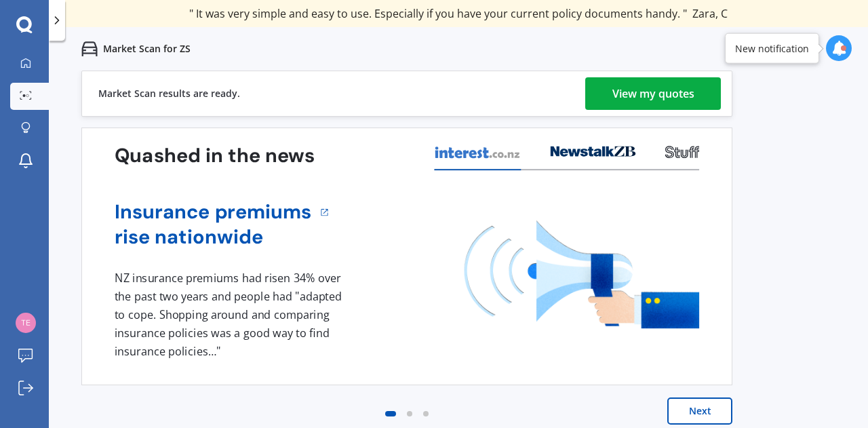
click at [620, 97] on div "View my quotes" at bounding box center [654, 93] width 82 height 33
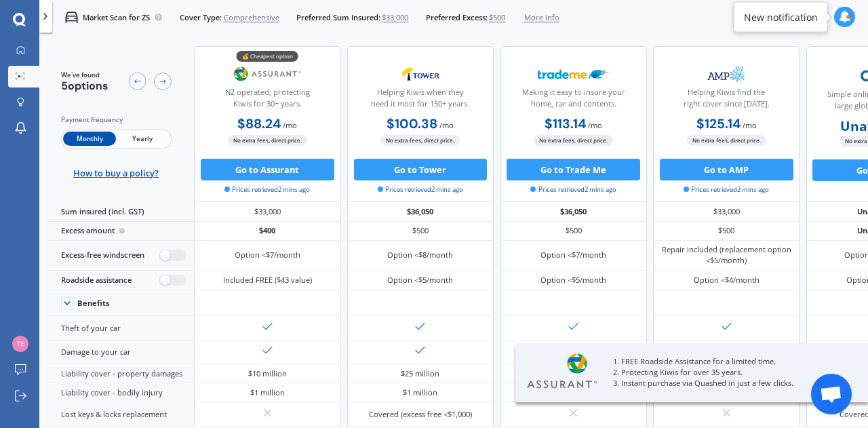
click at [141, 142] on span "Yearly" at bounding box center [142, 139] width 53 height 14
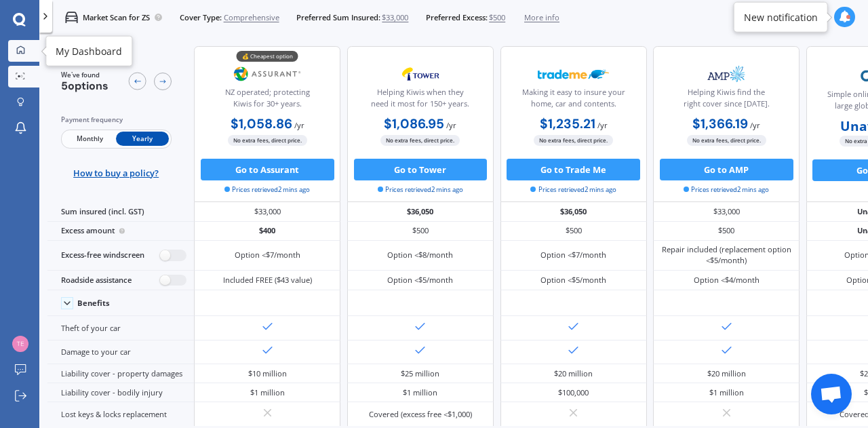
click at [20, 45] on icon at bounding box center [20, 49] width 9 height 9
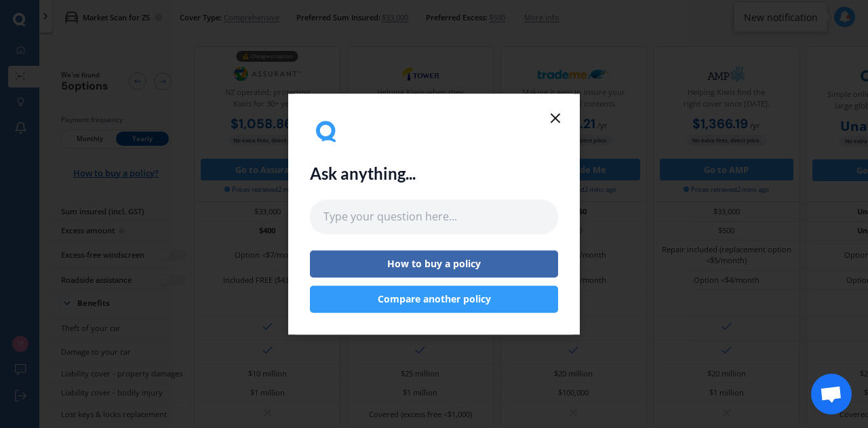
click at [537, 113] on div "Ask anything... How to buy a policy Compare another policy" at bounding box center [434, 214] width 292 height 241
click at [553, 123] on icon at bounding box center [555, 118] width 16 height 16
